Goal: Check status: Check status

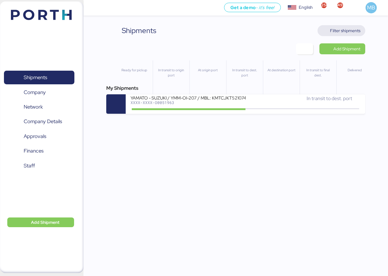
click at [355, 31] on span "Filter shipments" at bounding box center [345, 30] width 30 height 7
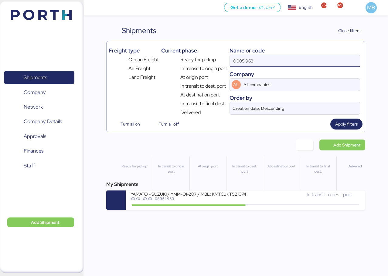
drag, startPoint x: 290, startPoint y: 60, endPoint x: 210, endPoint y: 54, distance: 80.3
click at [212, 54] on div "Freight type Ocean Freight Air Freight Land Freight Current phase Ready for pic…" at bounding box center [235, 80] width 253 height 73
paste input "O0051963"
type input "O0051963"
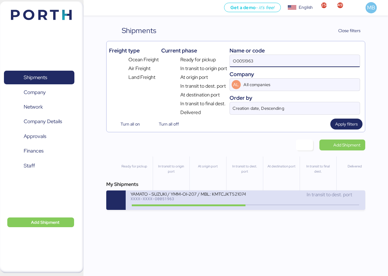
click at [214, 197] on div "XXXX-XXXX-O0051963" at bounding box center [187, 199] width 115 height 4
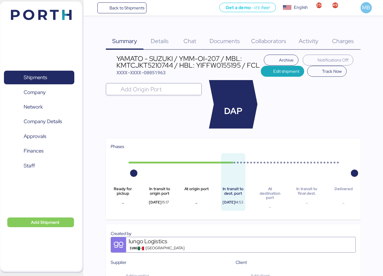
click at [350, 38] on span "Charges" at bounding box center [343, 41] width 22 height 8
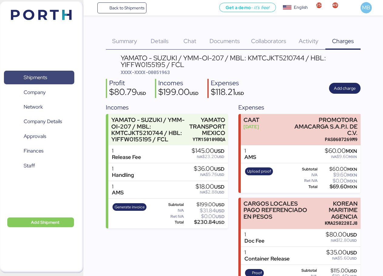
click at [54, 73] on span "Shipments" at bounding box center [38, 77] width 65 height 9
